Goal: Information Seeking & Learning: Find specific fact

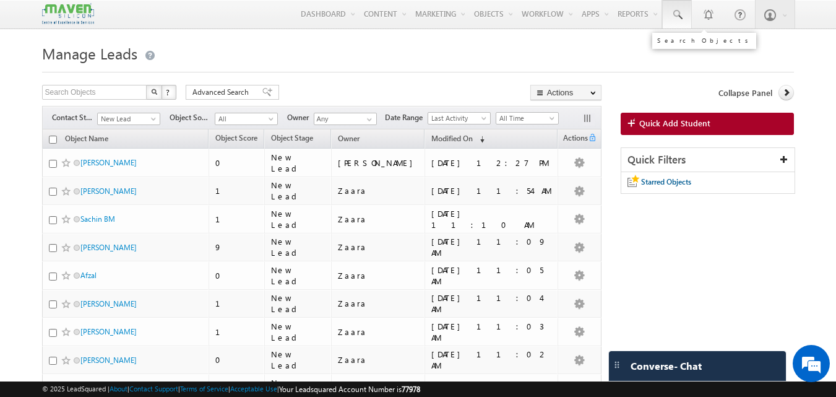
click at [682, 17] on span at bounding box center [677, 15] width 12 height 12
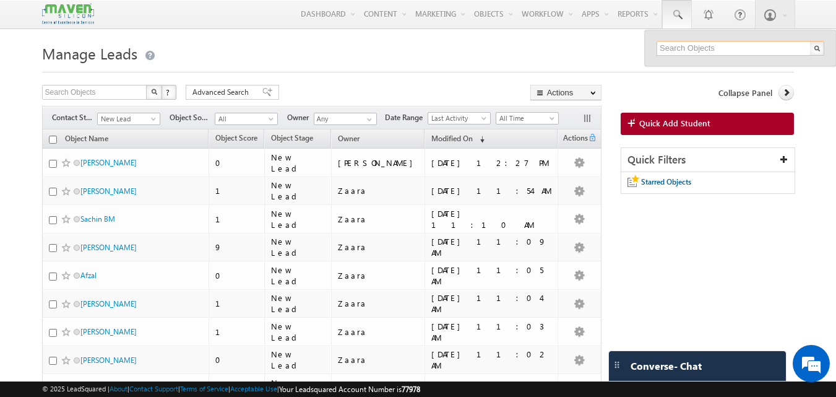
click at [674, 43] on input "text" at bounding box center [740, 48] width 168 height 15
paste input "8008616582"
click at [714, 49] on input "8008616582" at bounding box center [740, 48] width 168 height 15
click at [719, 48] on input "8008616582" at bounding box center [740, 48] width 168 height 15
type input "8008616582"
